Goal: Task Accomplishment & Management: Manage account settings

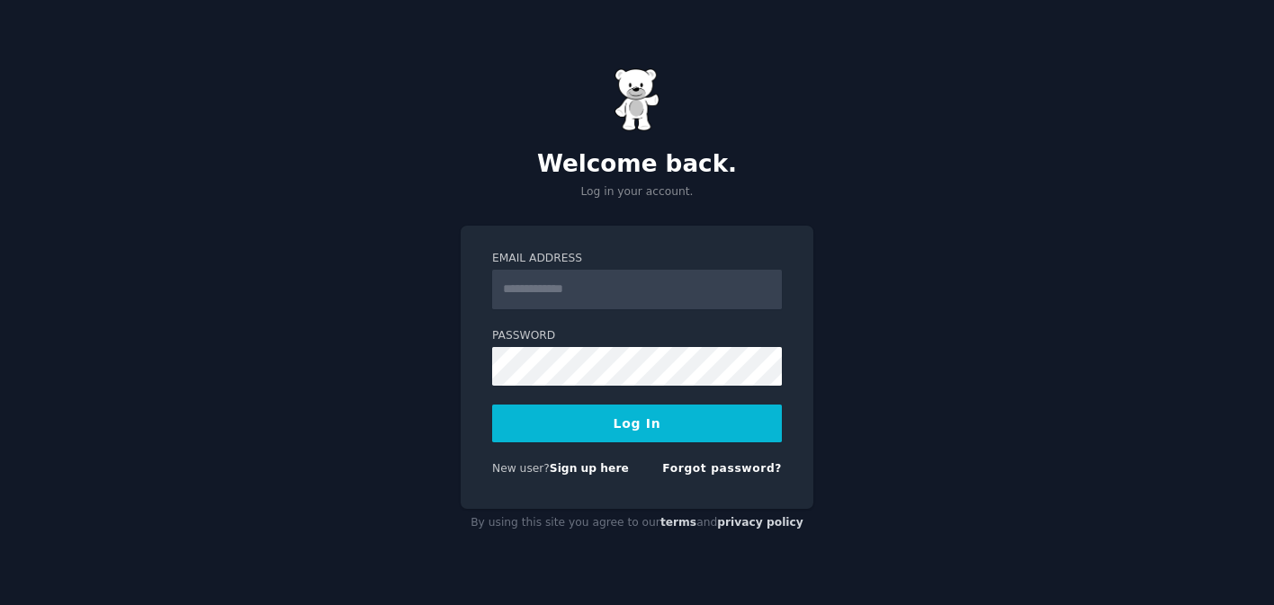
type input "**********"
click at [674, 420] on button "Log In" at bounding box center [637, 424] width 290 height 38
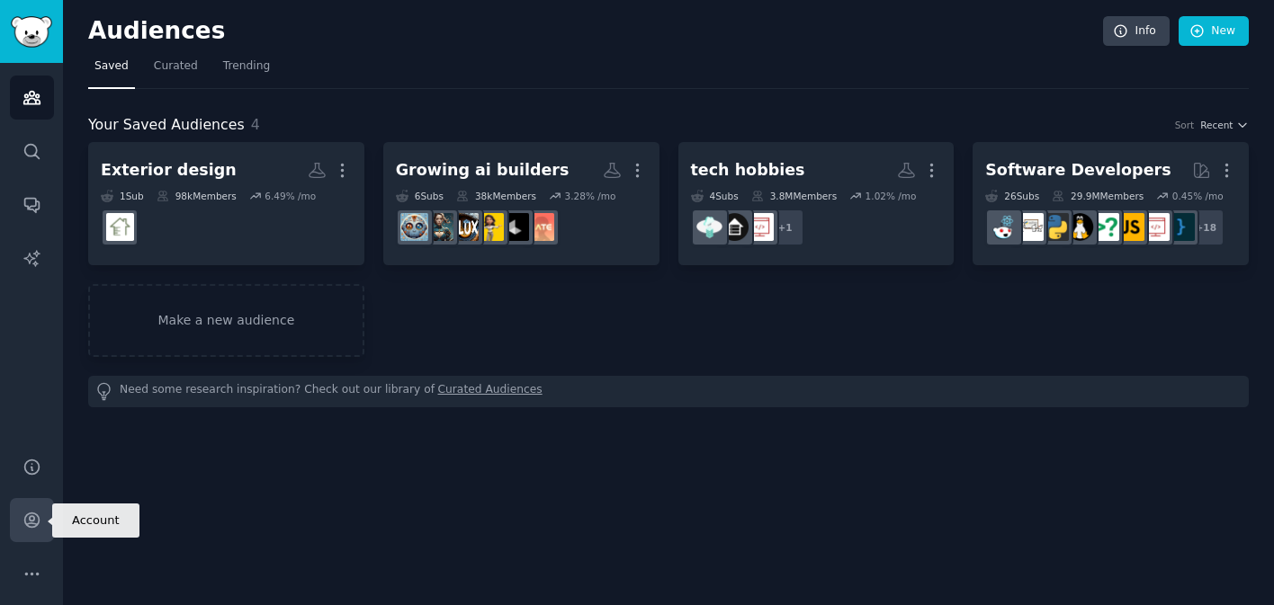
click at [26, 518] on icon "Sidebar" at bounding box center [31, 520] width 19 height 19
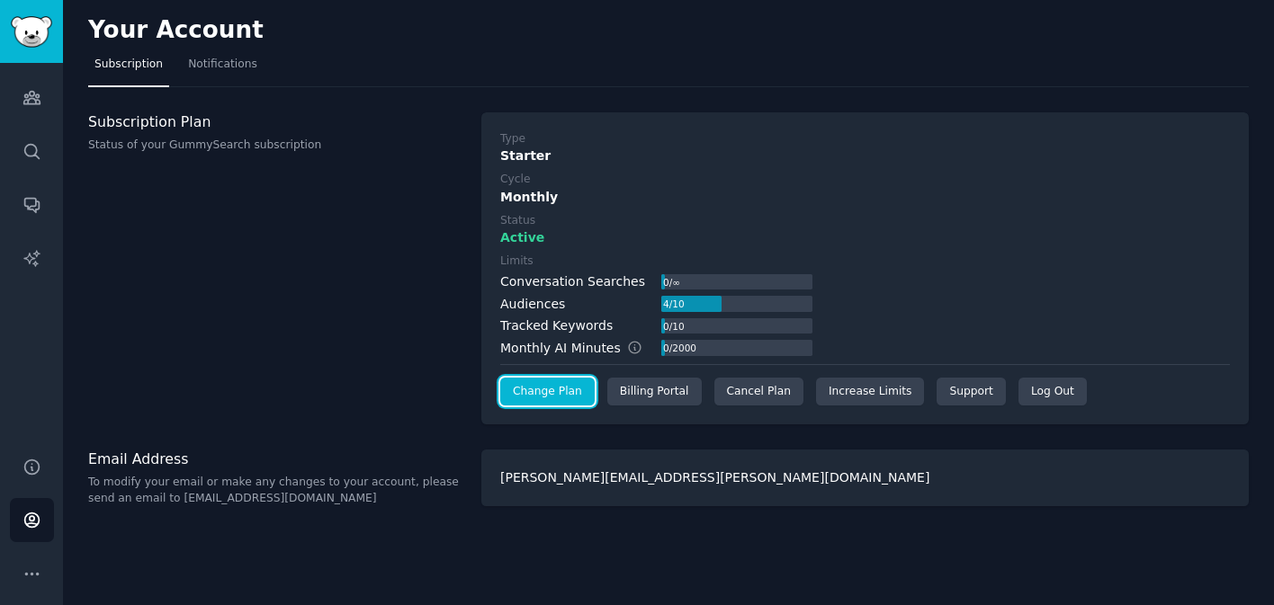
click at [543, 395] on link "Change Plan" at bounding box center [547, 392] width 94 height 29
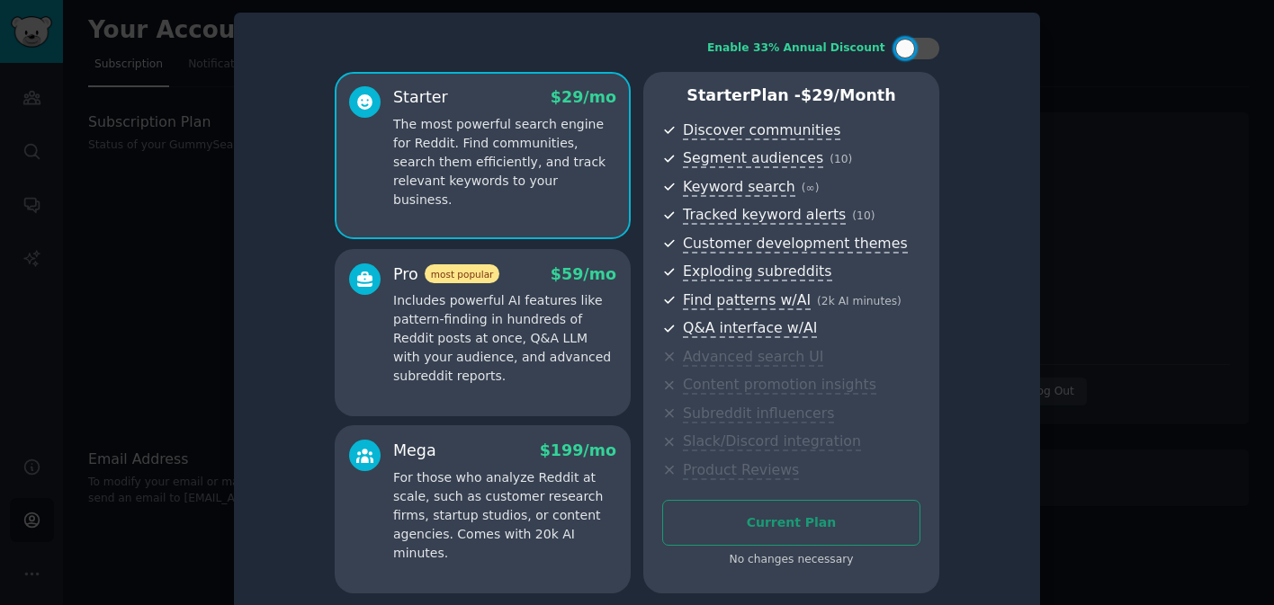
scroll to position [24, 0]
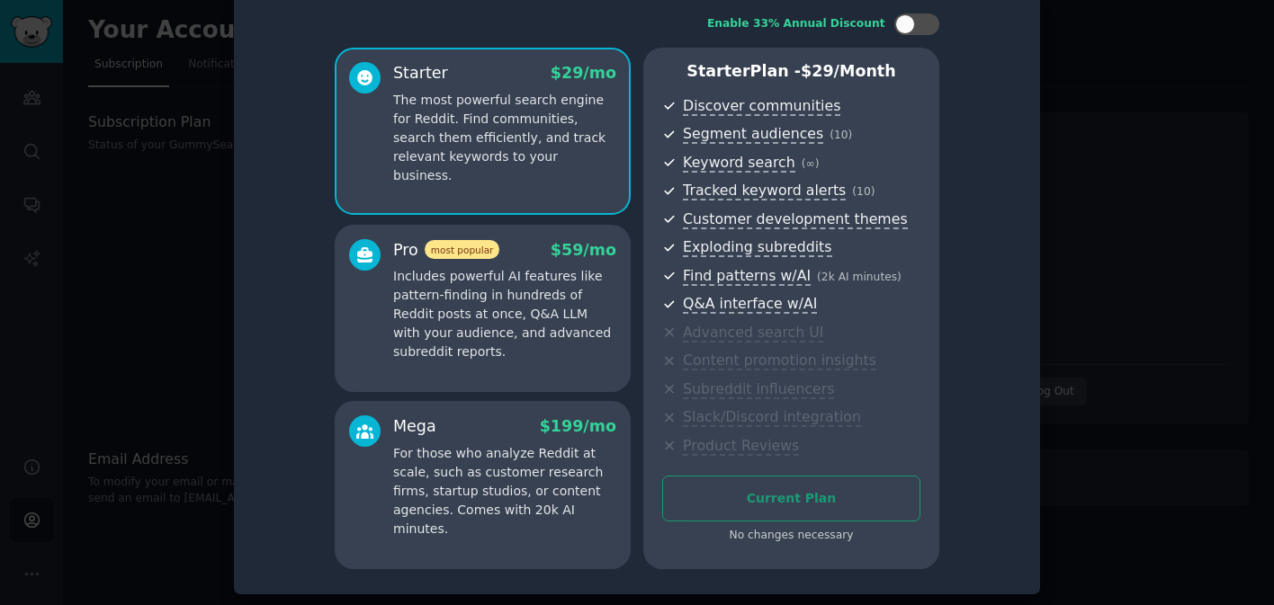
click at [1121, 166] on div at bounding box center [637, 302] width 1274 height 605
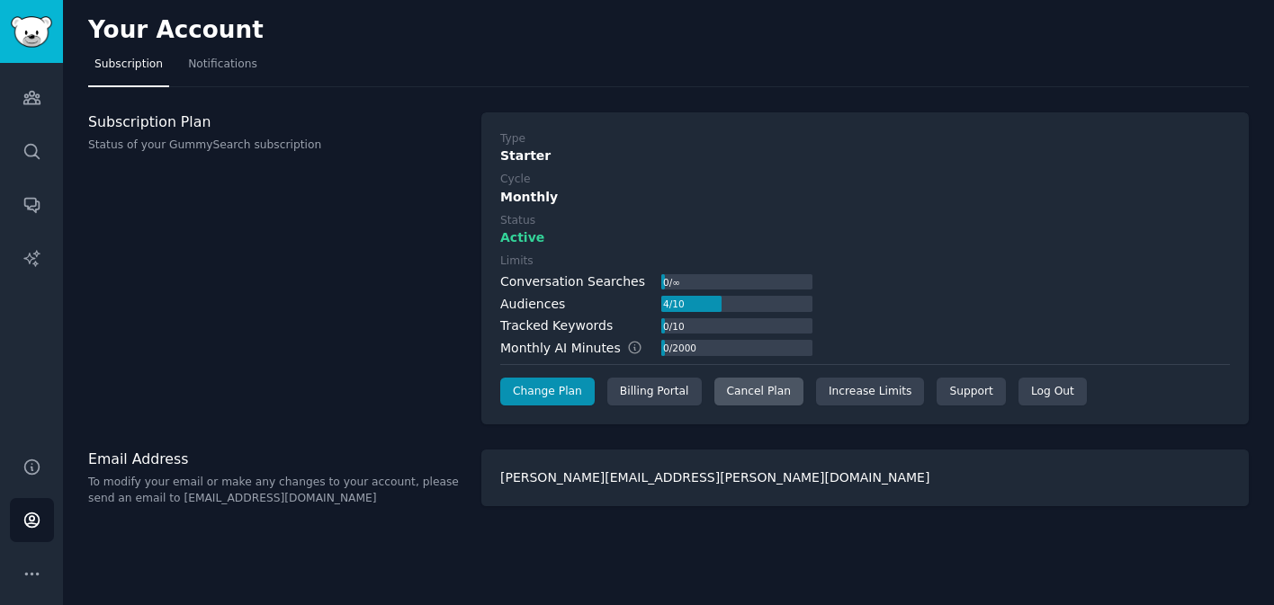
click at [742, 386] on div "Cancel Plan" at bounding box center [758, 392] width 89 height 29
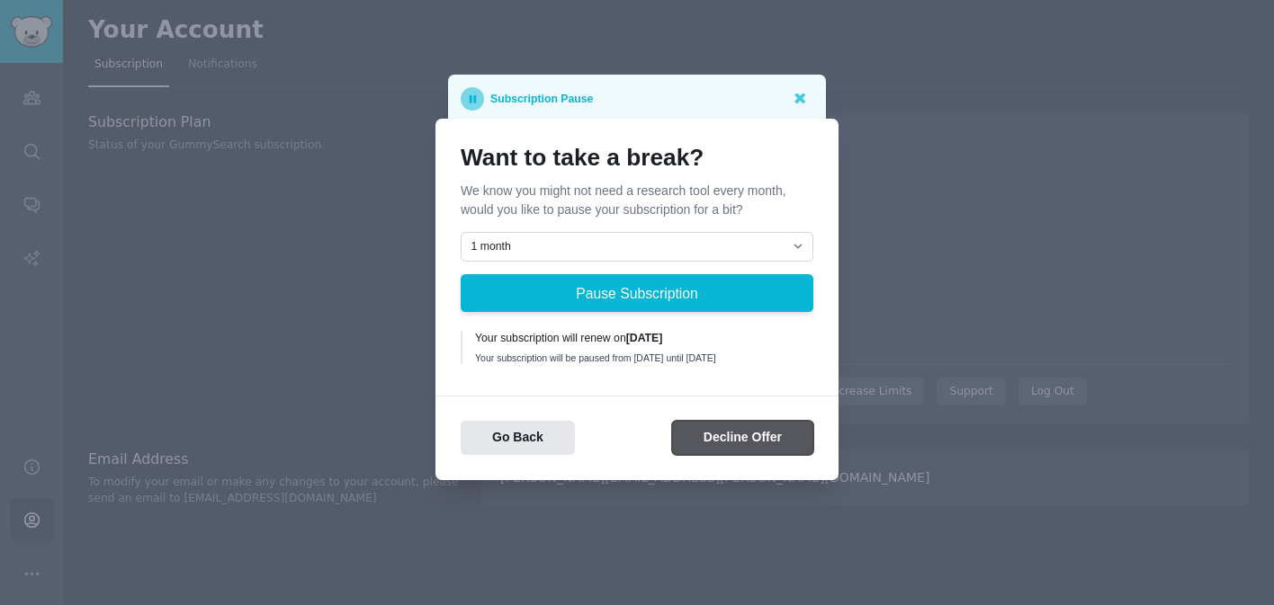
click at [730, 444] on button "Decline Offer" at bounding box center [742, 438] width 141 height 35
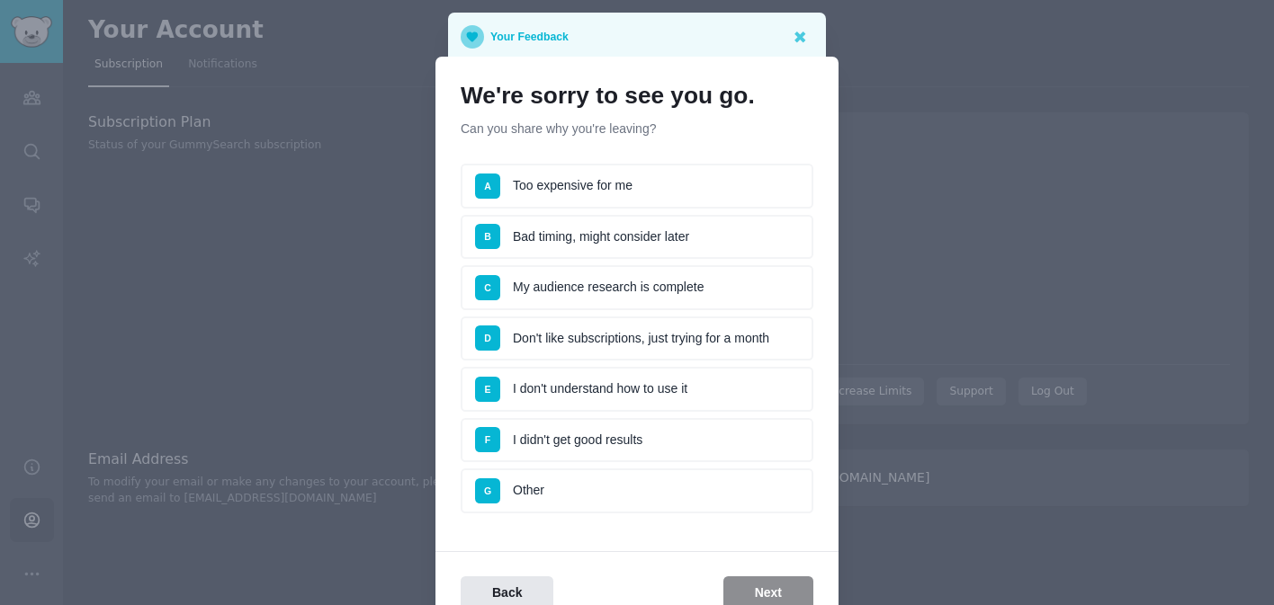
click at [641, 230] on li "B Bad timing, might consider later" at bounding box center [637, 237] width 353 height 45
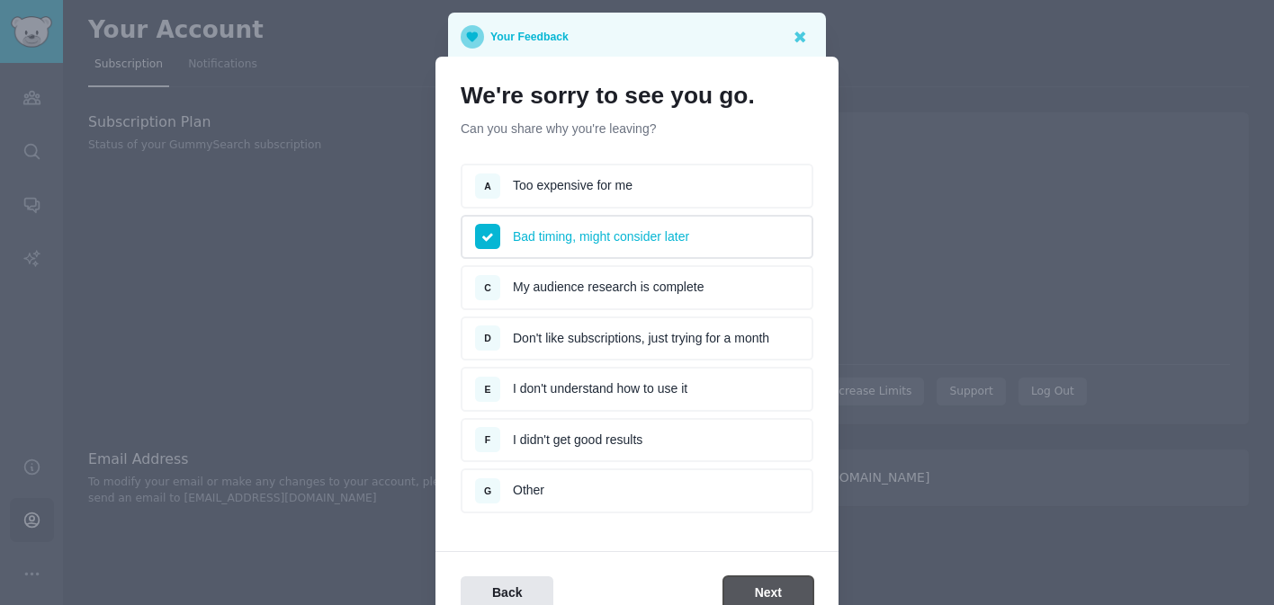
click at [758, 577] on button "Next" at bounding box center [768, 594] width 90 height 35
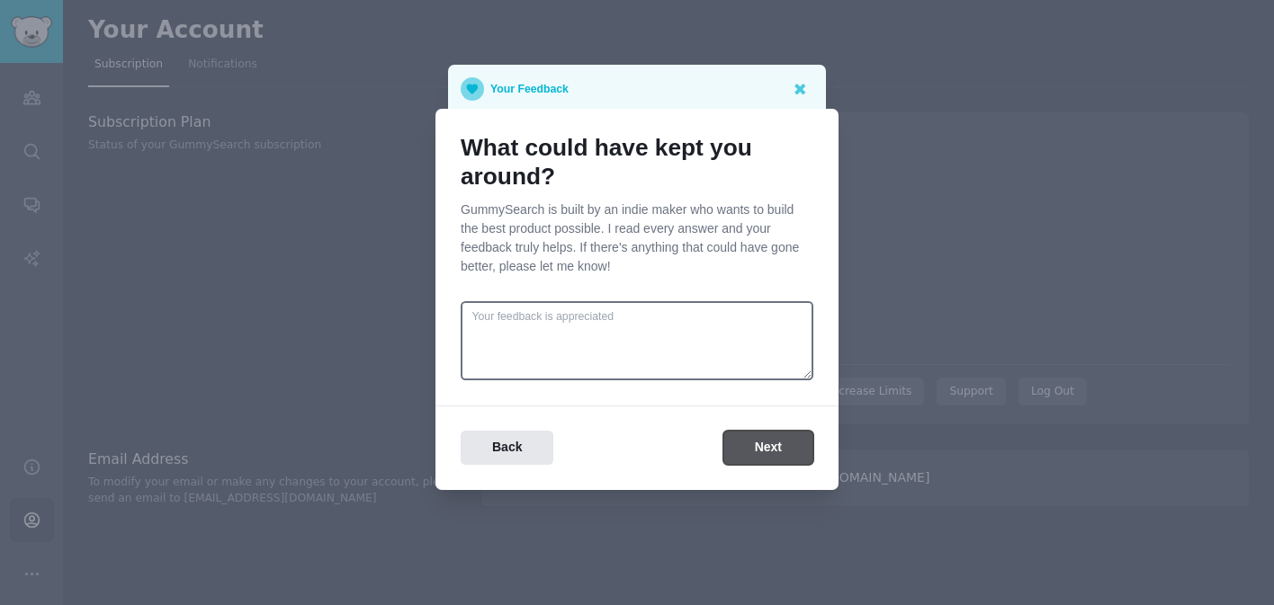
click at [783, 445] on button "Next" at bounding box center [768, 448] width 90 height 35
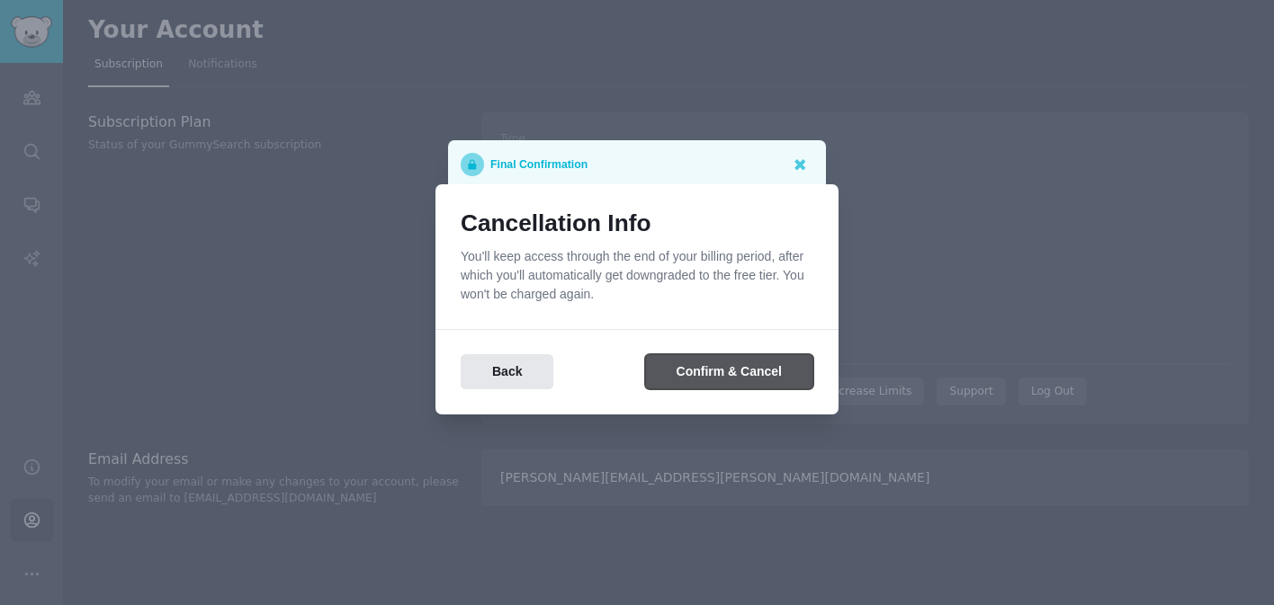
click at [735, 373] on button "Confirm & Cancel" at bounding box center [729, 371] width 168 height 35
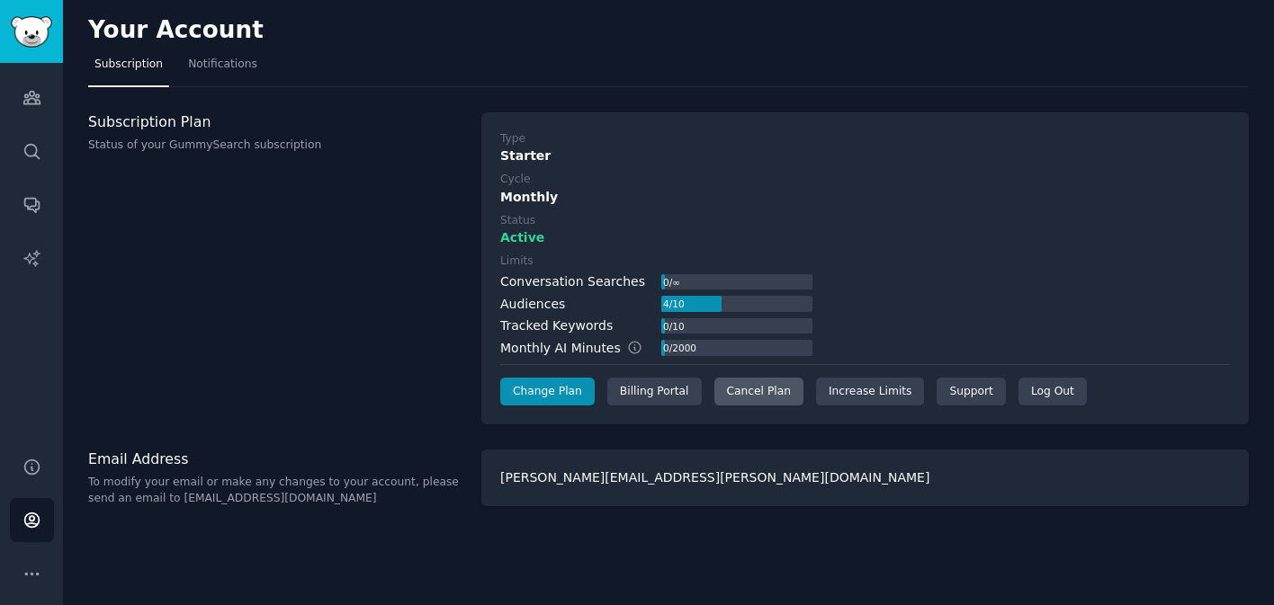
click at [773, 393] on div "Cancel Plan" at bounding box center [758, 392] width 89 height 29
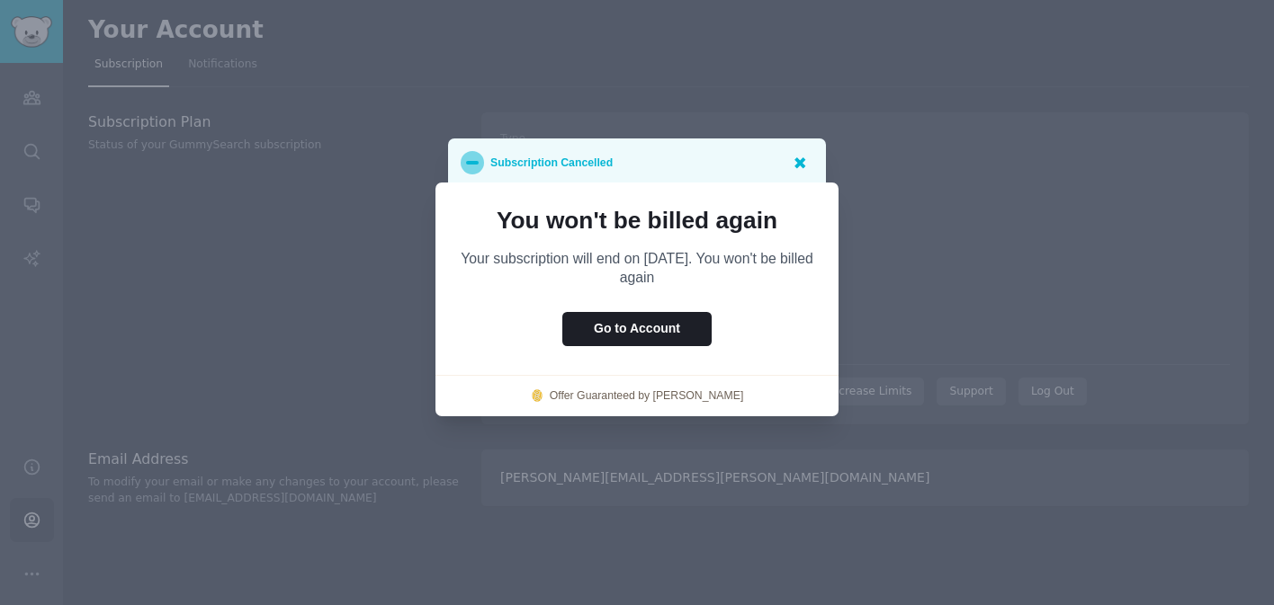
click at [803, 164] on icon at bounding box center [799, 162] width 19 height 19
